Goal: Information Seeking & Learning: Learn about a topic

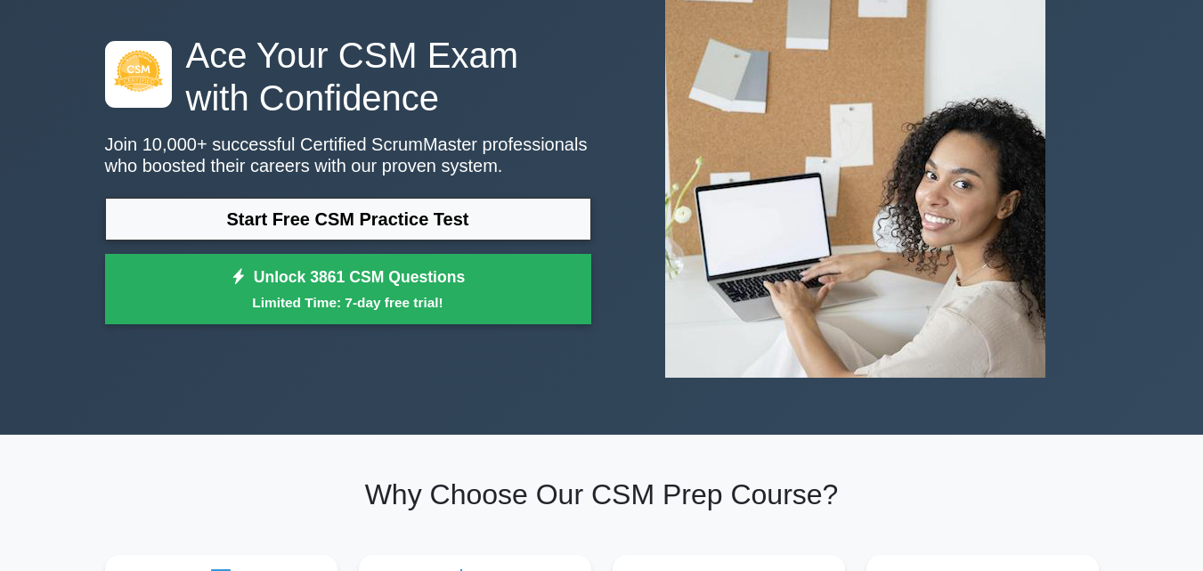
scroll to position [178, 0]
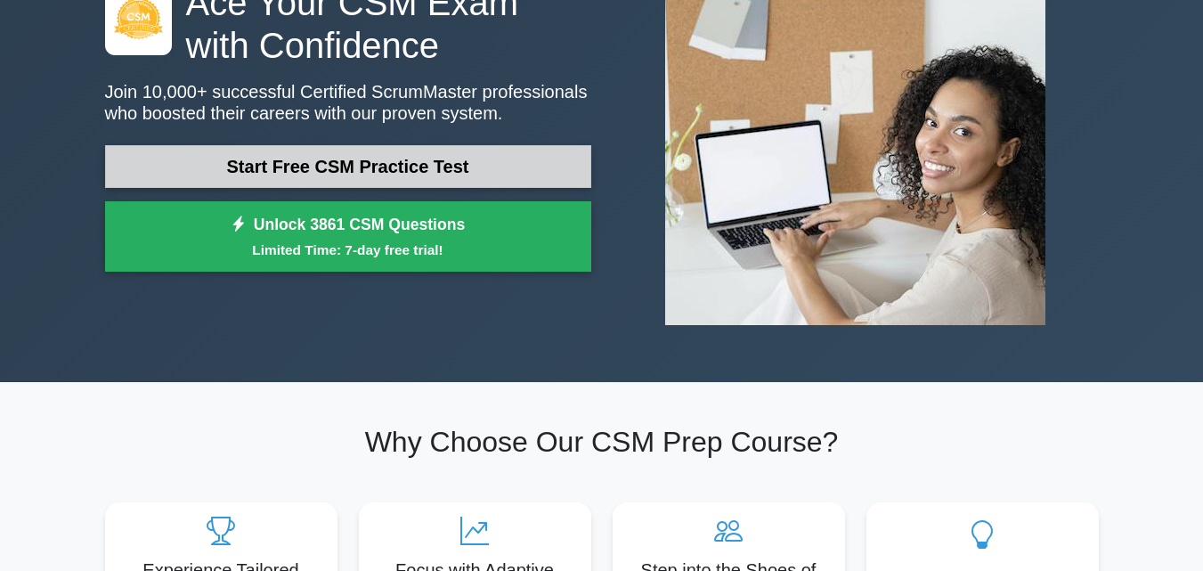
click at [397, 158] on link "Start Free CSM Practice Test" at bounding box center [348, 166] width 486 height 43
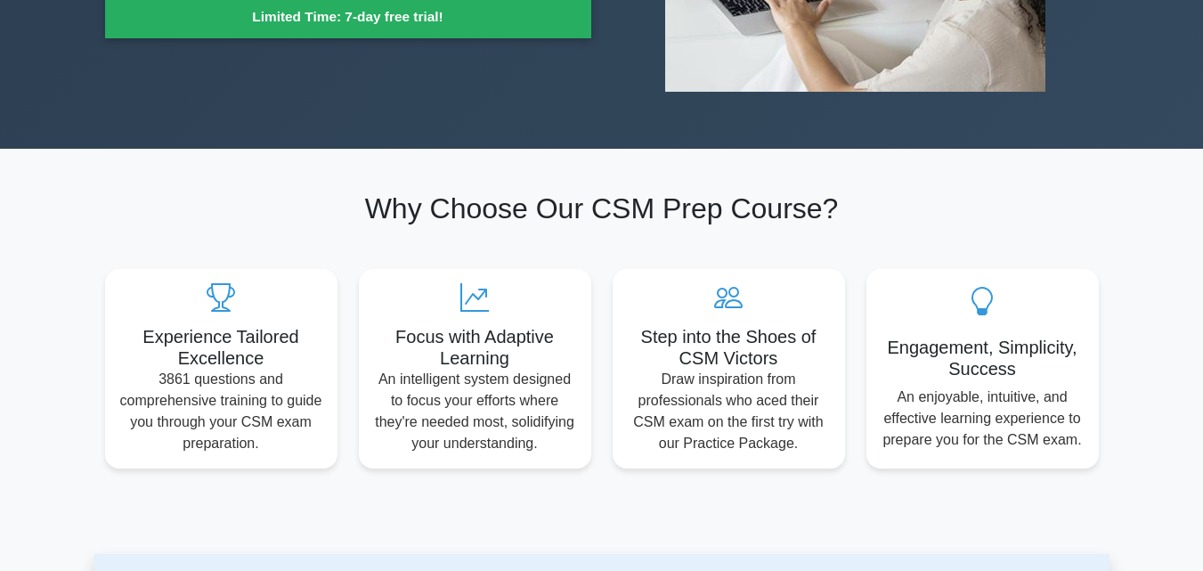
scroll to position [531, 0]
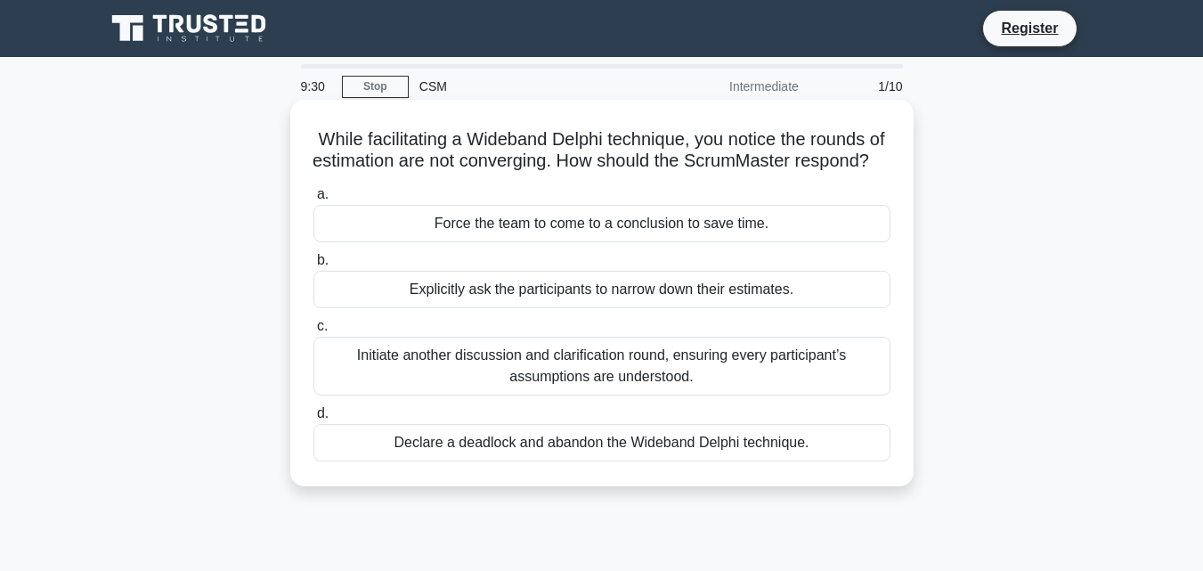
click at [533, 389] on div "Initiate another discussion and clarification round, ensuring every participant…" at bounding box center [601, 366] width 577 height 59
click at [313, 332] on input "c. Initiate another discussion and clarification round, ensuring every particip…" at bounding box center [313, 327] width 0 height 12
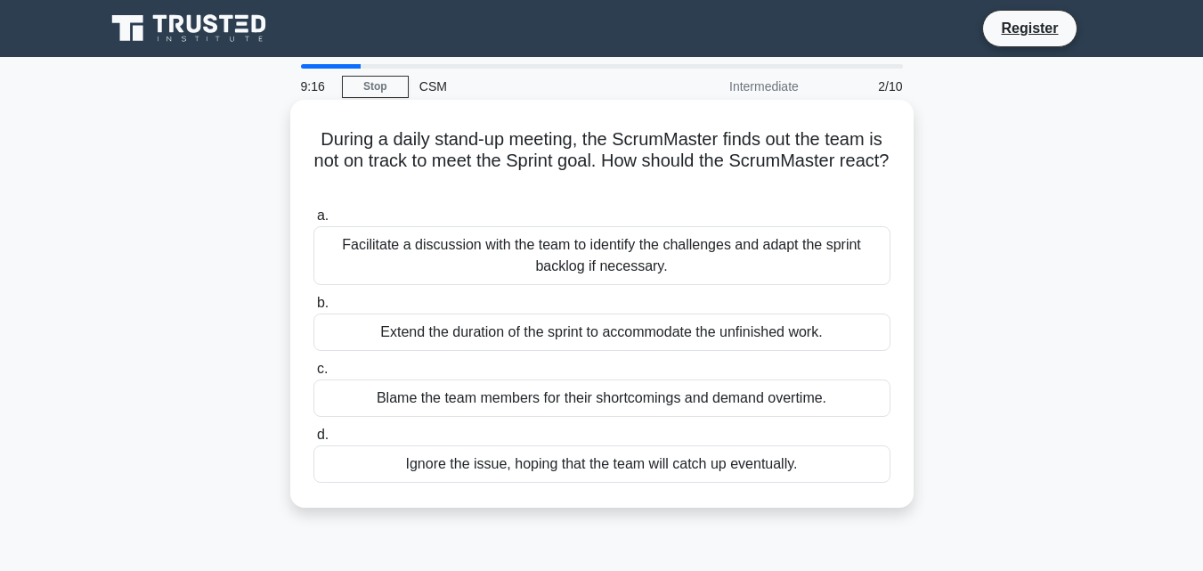
click at [595, 268] on div "Facilitate a discussion with the team to identify the challenges and adapt the …" at bounding box center [601, 255] width 577 height 59
click at [313, 222] on input "a. Facilitate a discussion with the team to identify the challenges and adapt t…" at bounding box center [313, 216] width 0 height 12
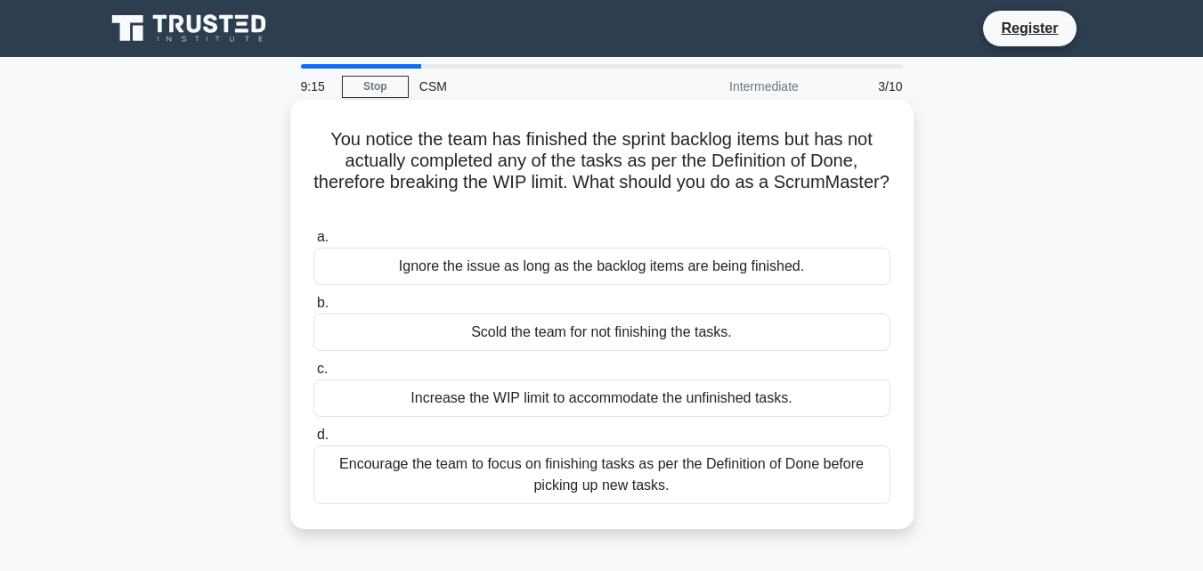
click at [591, 386] on div "Increase the WIP limit to accommodate the unfinished tasks." at bounding box center [601, 397] width 577 height 37
click at [313, 375] on input "c. Increase the WIP limit to accommodate the unfinished tasks." at bounding box center [313, 369] width 0 height 12
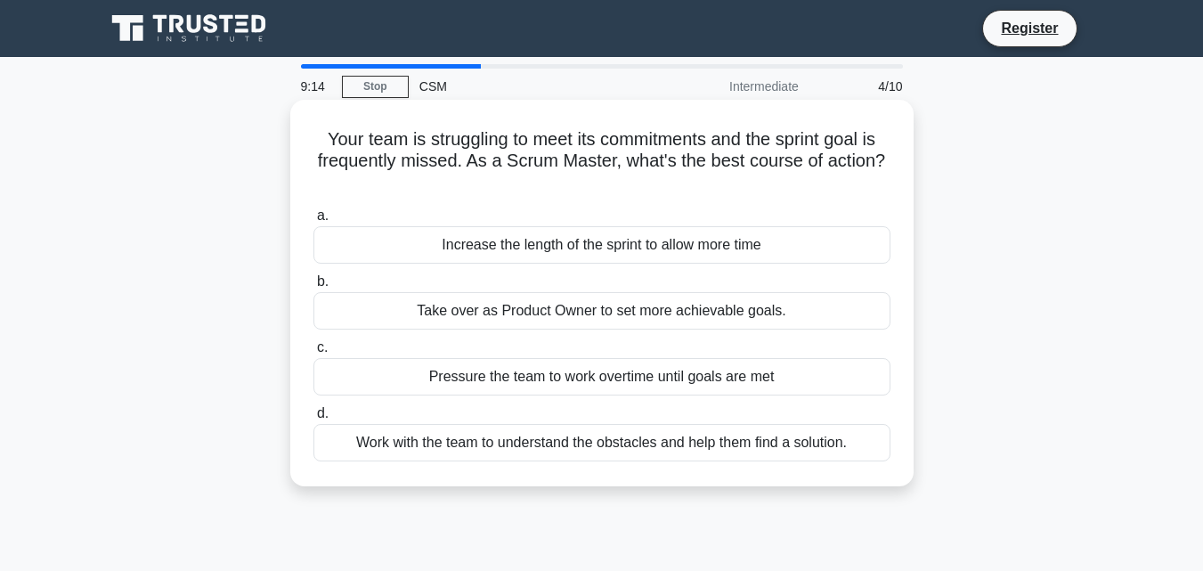
click at [594, 240] on div "Increase the length of the sprint to allow more time" at bounding box center [601, 244] width 577 height 37
click at [313, 222] on input "a. Increase the length of the sprint to allow more time" at bounding box center [313, 216] width 0 height 12
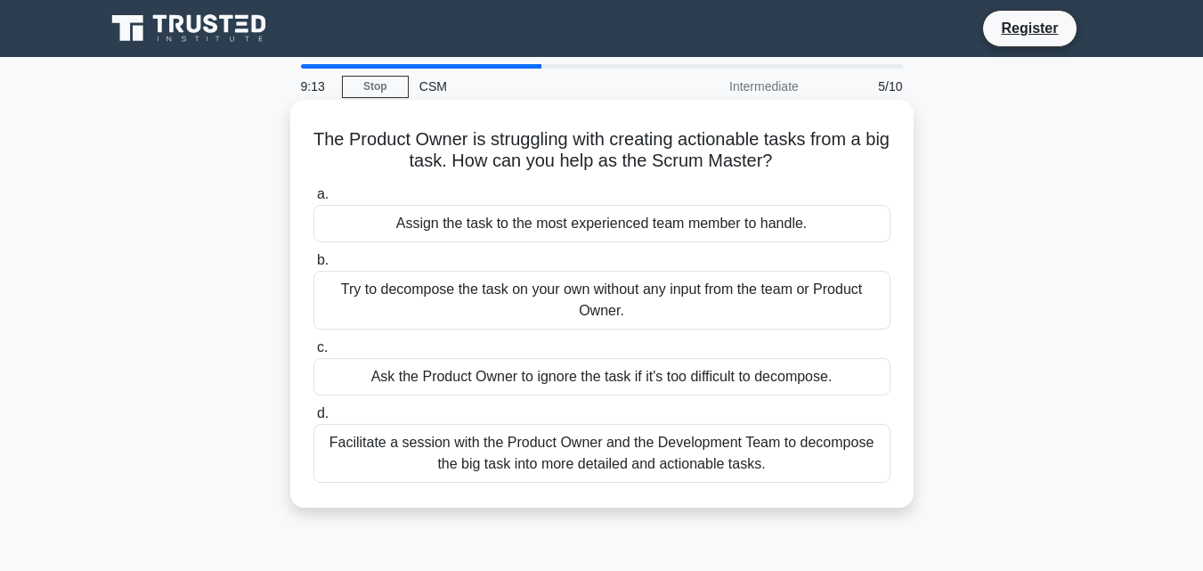
click at [594, 421] on label "d. Facilitate a session with the Product Owner and the Development Team to deco…" at bounding box center [601, 443] width 577 height 80
click at [313, 419] on input "d. Facilitate a session with the Product Owner and the Development Team to deco…" at bounding box center [313, 414] width 0 height 12
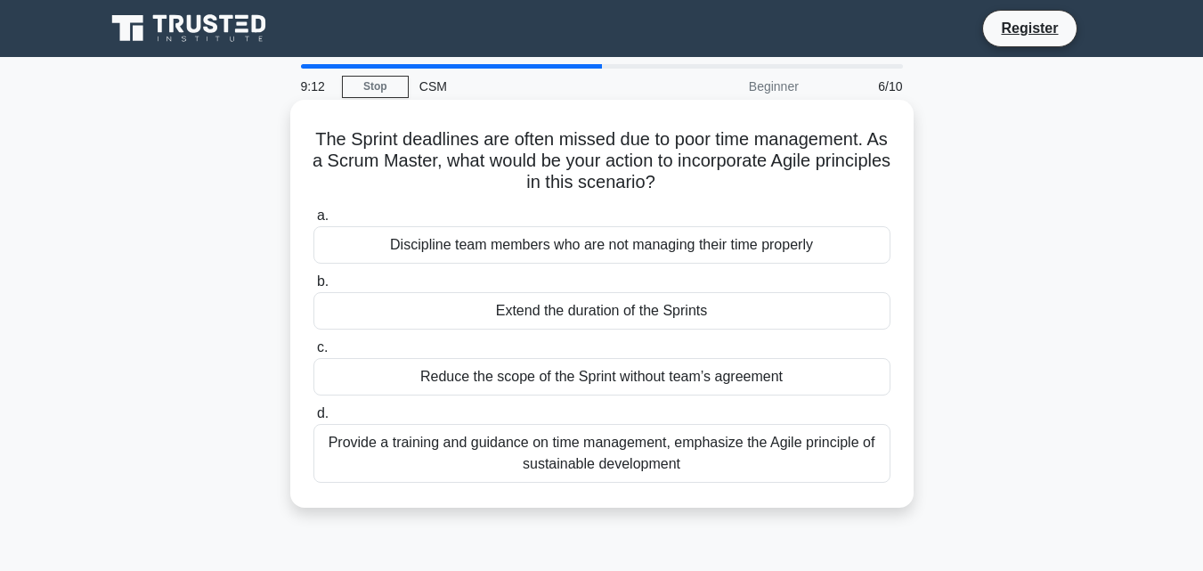
click at [590, 251] on div "Discipline team members who are not managing their time properly" at bounding box center [601, 244] width 577 height 37
click at [313, 222] on input "a. Discipline team members who are not managing their time properly" at bounding box center [313, 216] width 0 height 12
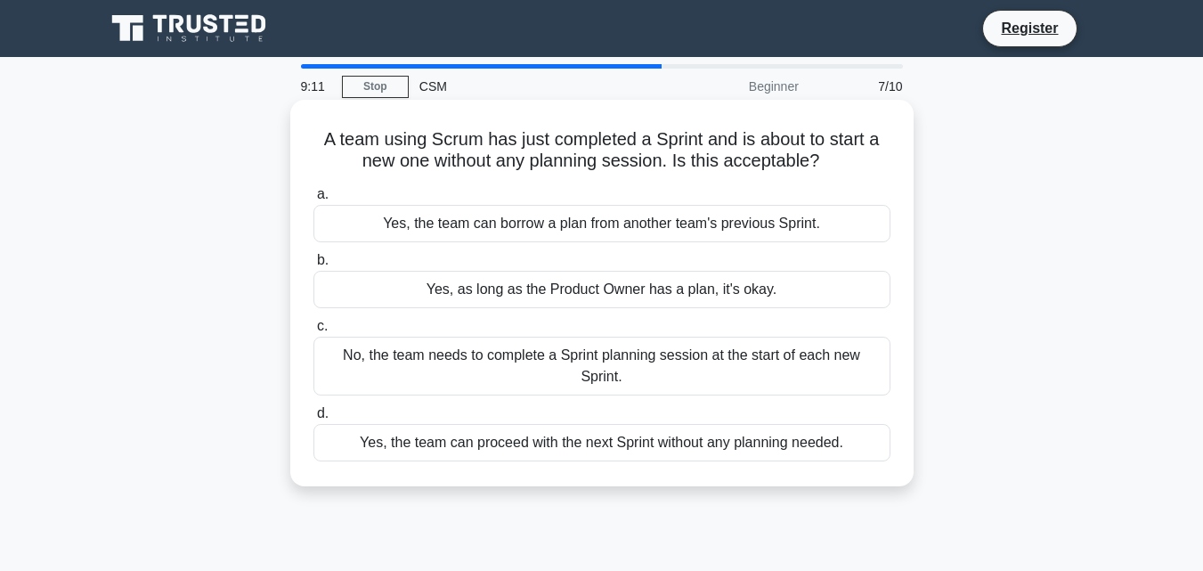
click at [584, 403] on label "d. Yes, the team can proceed with the next Sprint without any planning needed." at bounding box center [601, 432] width 577 height 59
click at [313, 408] on input "d. Yes, the team can proceed with the next Sprint without any planning needed." at bounding box center [313, 414] width 0 height 12
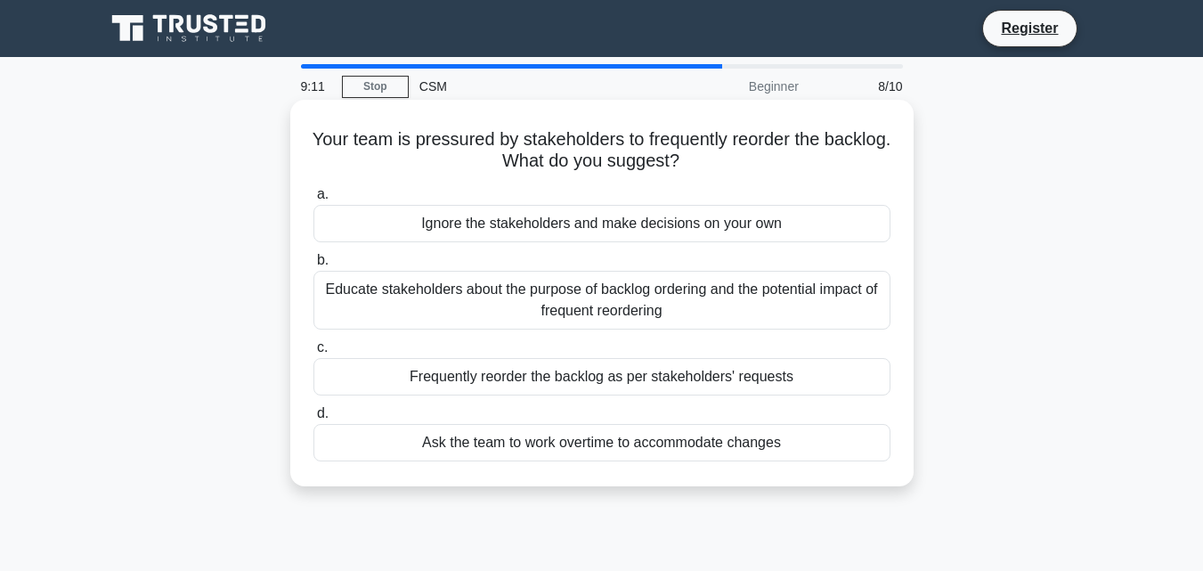
click at [590, 235] on div "Ignore the stakeholders and make decisions on your own" at bounding box center [601, 223] width 577 height 37
click at [313, 200] on input "a. Ignore the stakeholders and make decisions on your own" at bounding box center [313, 195] width 0 height 12
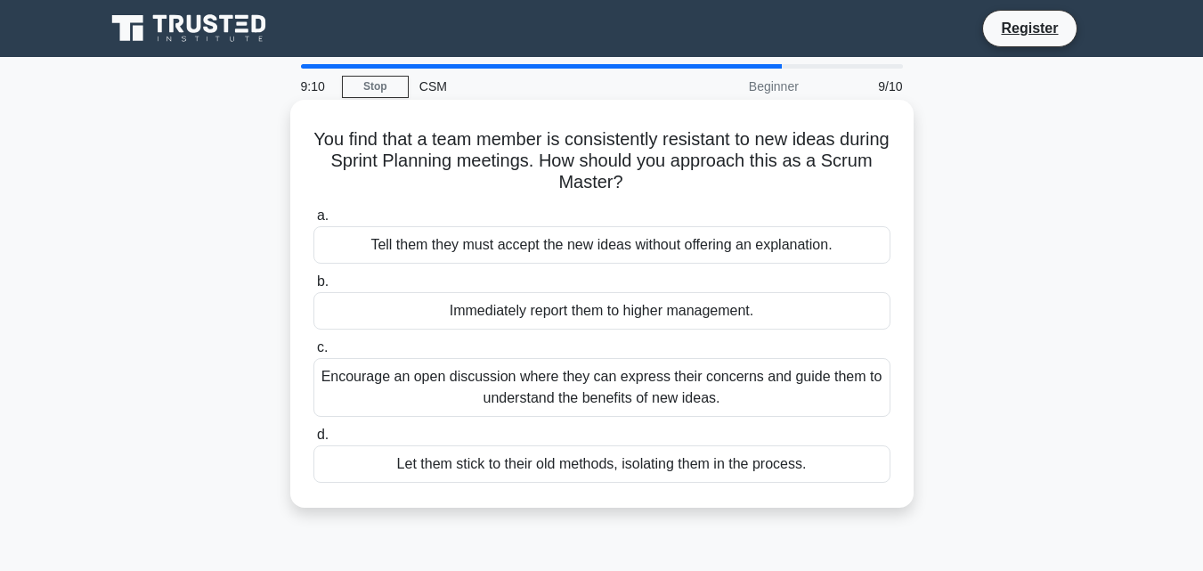
click at [585, 379] on div "Encourage an open discussion where they can express their concerns and guide th…" at bounding box center [601, 387] width 577 height 59
click at [313, 354] on input "c. Encourage an open discussion where they can express their concerns and guide…" at bounding box center [313, 348] width 0 height 12
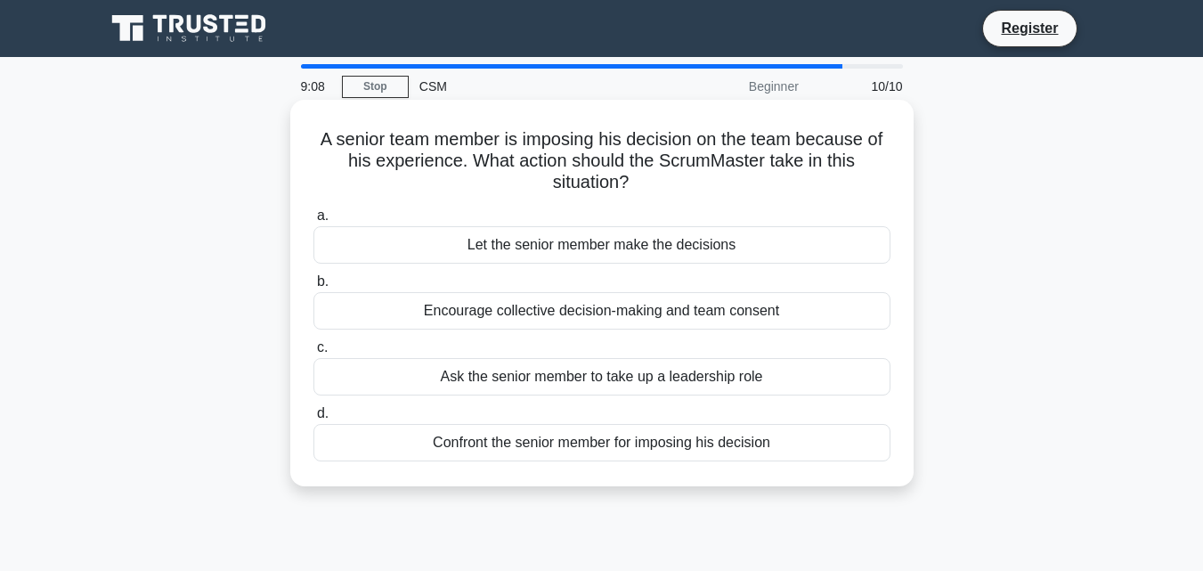
click at [595, 309] on div "Encourage collective decision-making and team consent" at bounding box center [601, 310] width 577 height 37
click at [313, 288] on input "b. Encourage collective decision-making and team consent" at bounding box center [313, 282] width 0 height 12
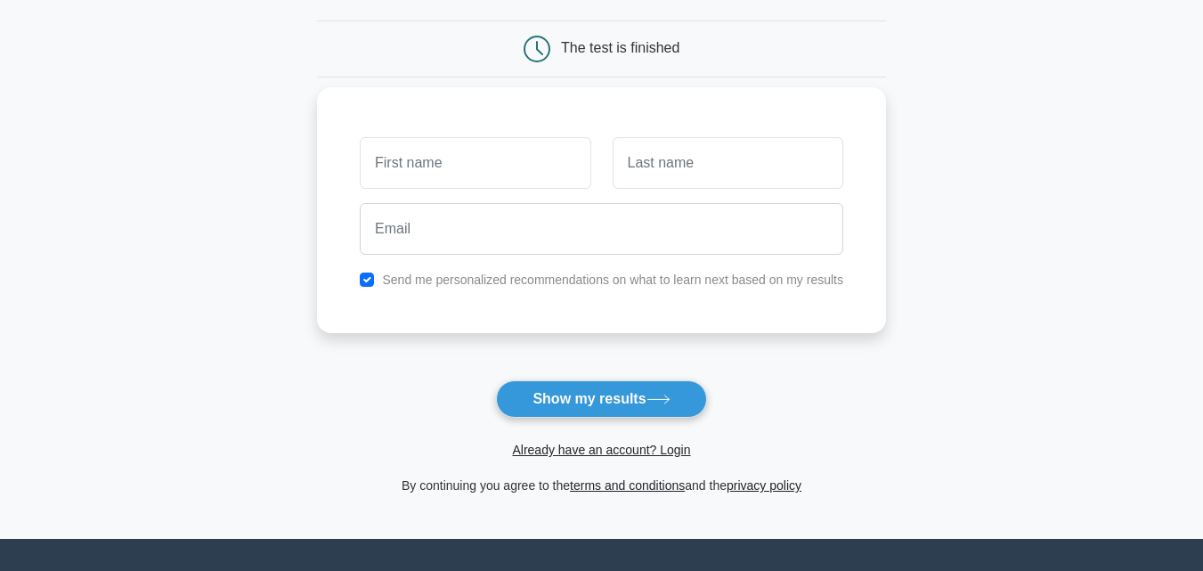
scroll to position [178, 0]
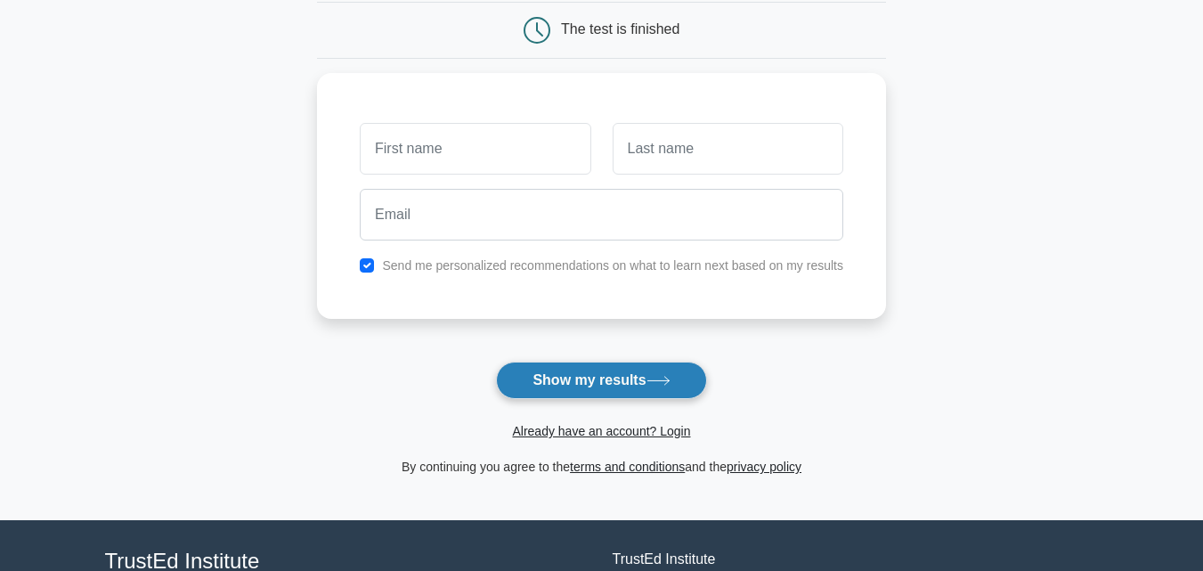
click at [587, 387] on button "Show my results" at bounding box center [601, 380] width 210 height 37
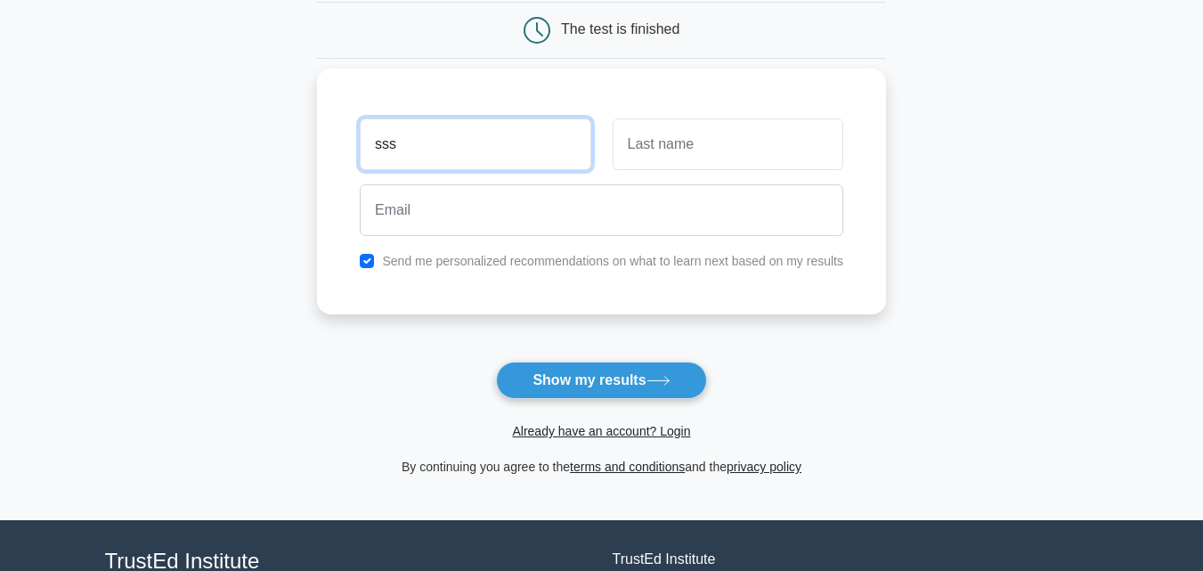
type input "sss"
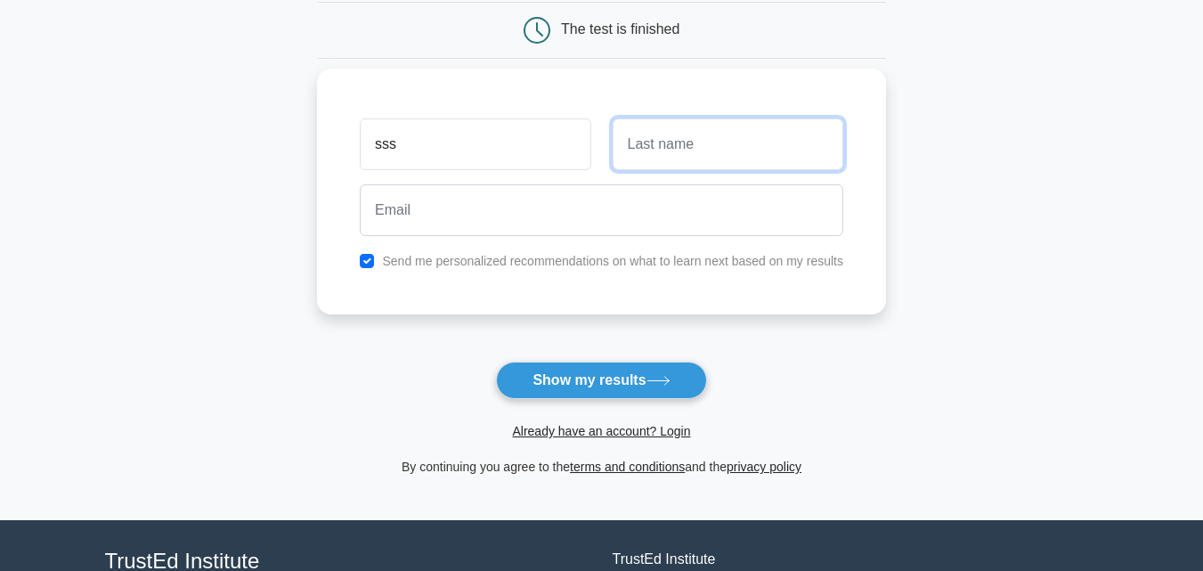
click at [668, 149] on input "text" at bounding box center [728, 144] width 231 height 52
type input "ssdfe"
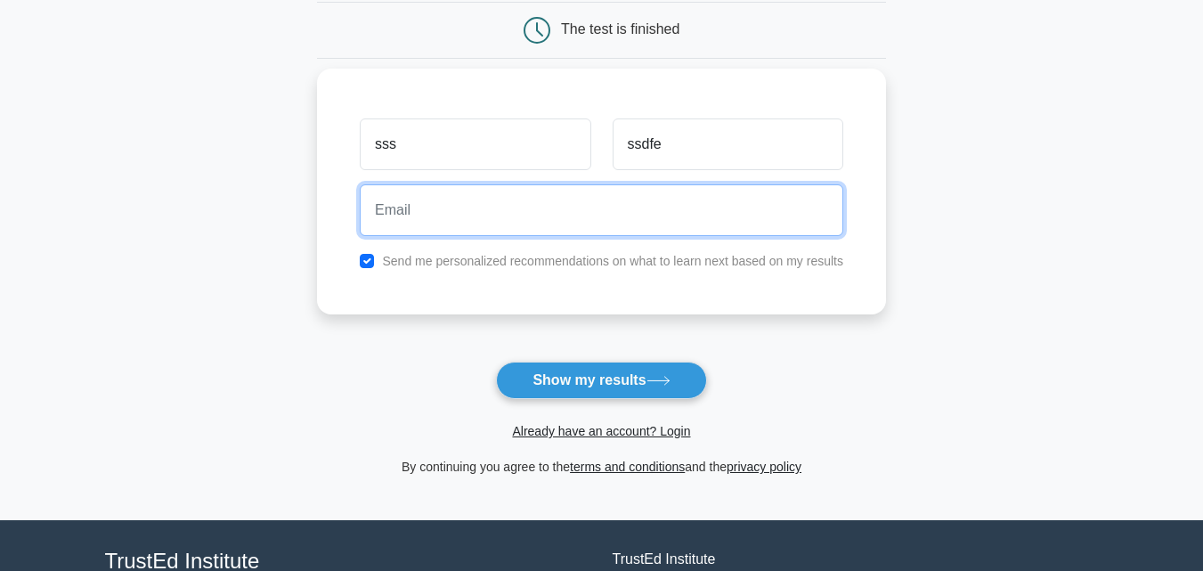
click at [520, 221] on input "email" at bounding box center [602, 210] width 484 height 52
type input "[EMAIL_ADDRESS][DOMAIN_NAME]"
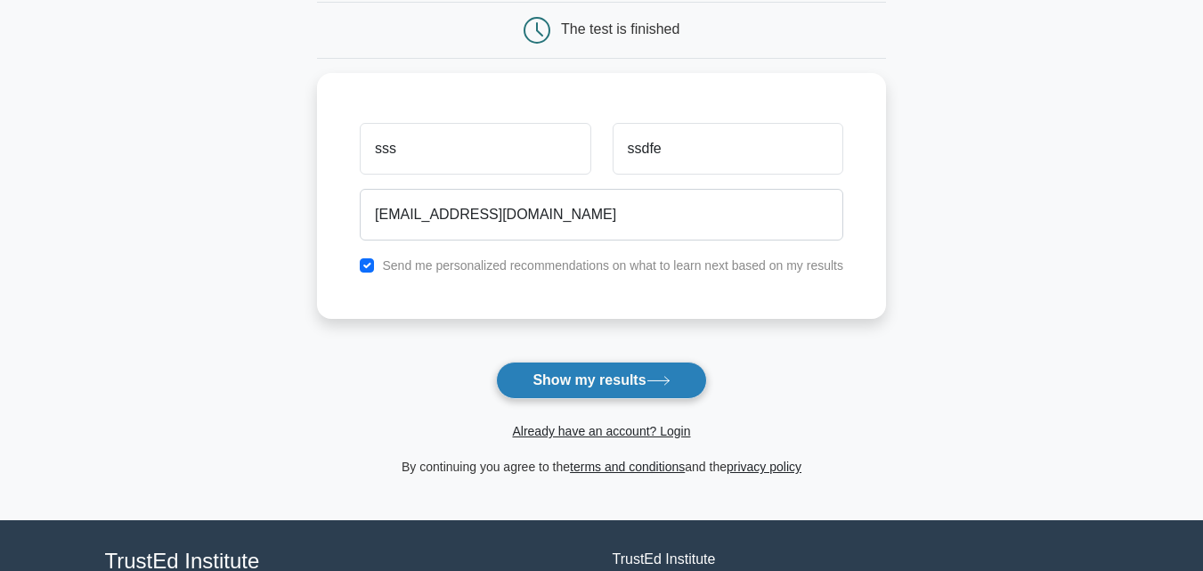
click at [544, 380] on button "Show my results" at bounding box center [601, 380] width 210 height 37
